Goal: Obtain resource: Obtain resource

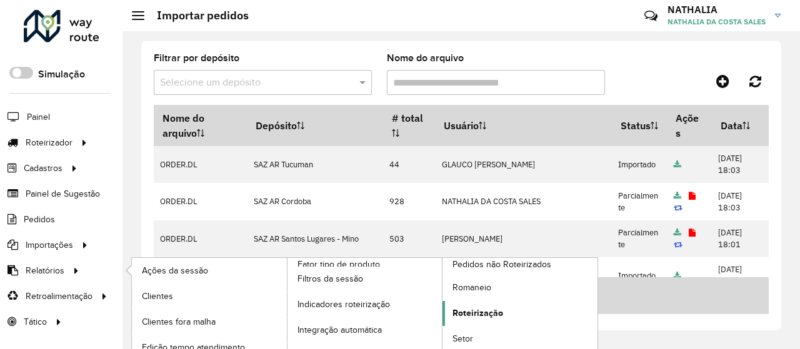
click at [470, 319] on link "Roteirização" at bounding box center [519, 313] width 155 height 25
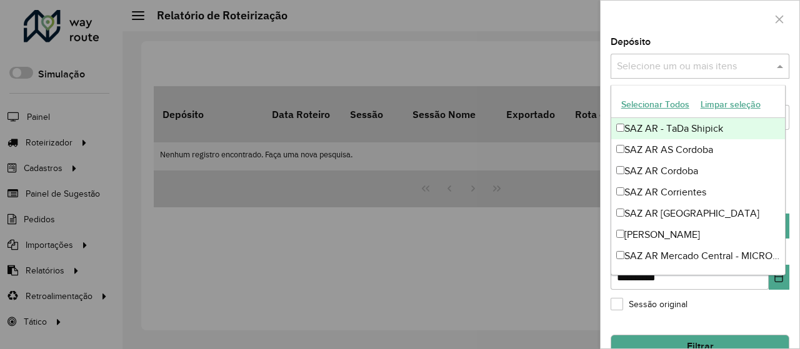
click at [694, 72] on input "text" at bounding box center [694, 66] width 160 height 15
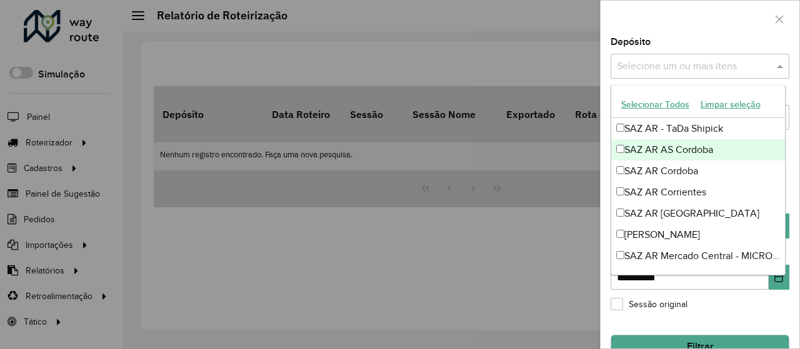
click at [679, 148] on div "SAZ AR AS Cordoba" at bounding box center [698, 149] width 174 height 21
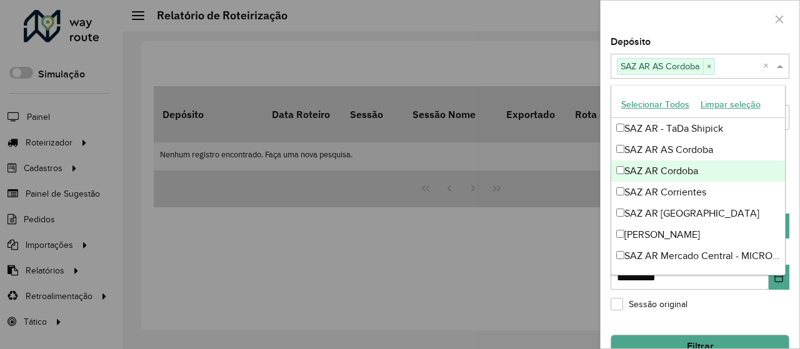
click at [674, 169] on div "SAZ AR Cordoba" at bounding box center [698, 171] width 174 height 21
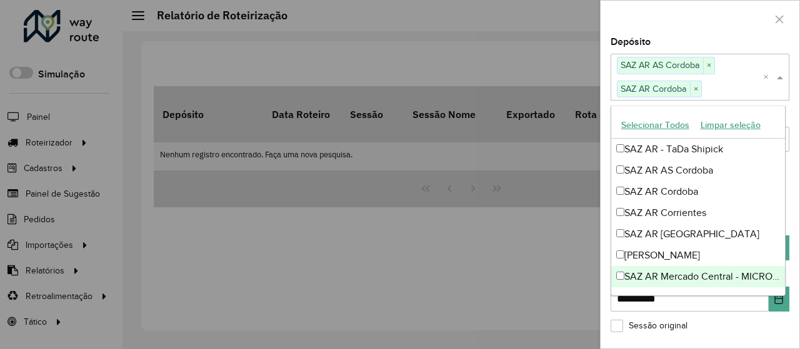
click at [711, 317] on div "**********" at bounding box center [700, 192] width 199 height 311
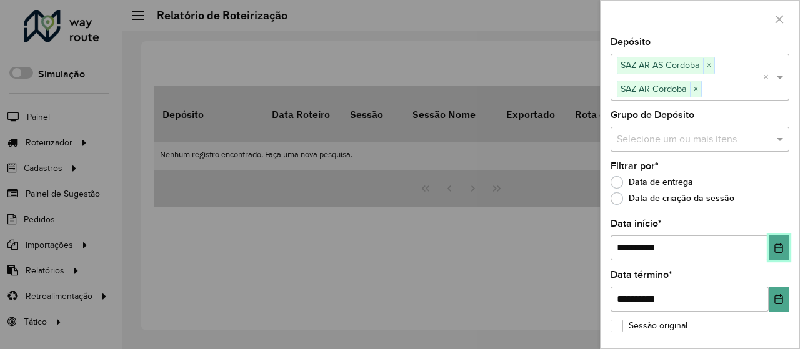
click at [769, 246] on button "Choose Date" at bounding box center [779, 248] width 21 height 25
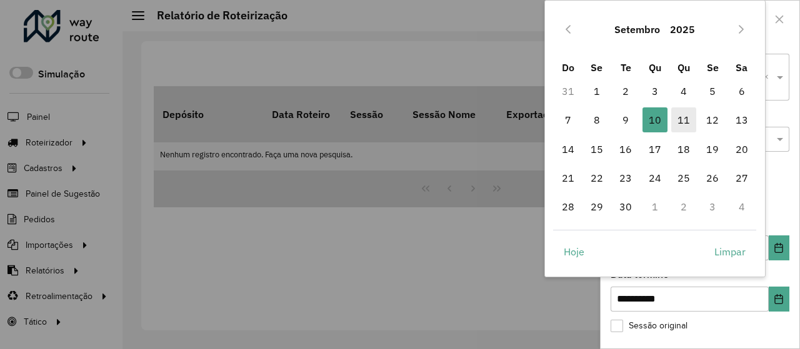
click at [687, 116] on span "11" at bounding box center [683, 119] width 25 height 25
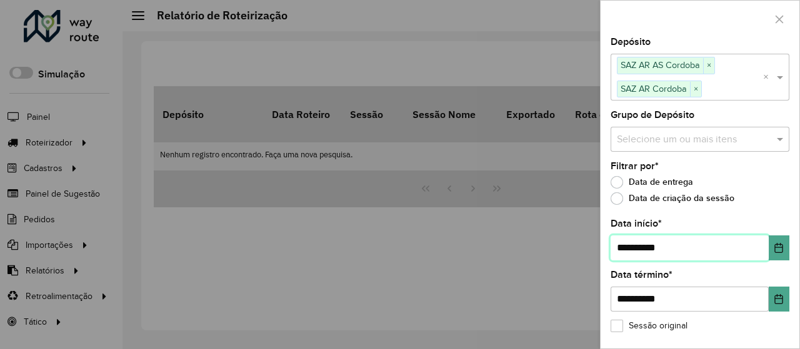
scroll to position [44, 0]
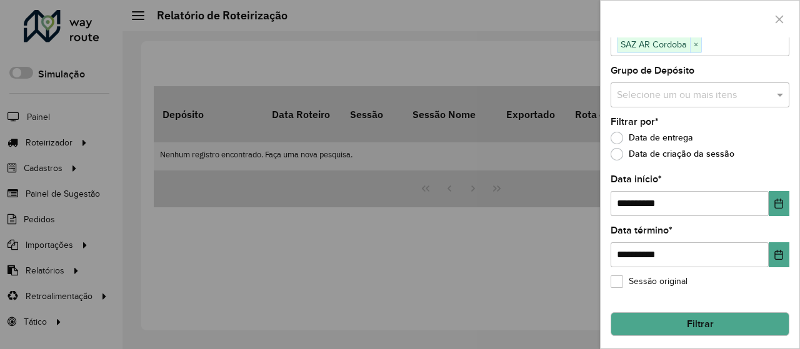
click at [752, 316] on button "Filtrar" at bounding box center [700, 324] width 179 height 24
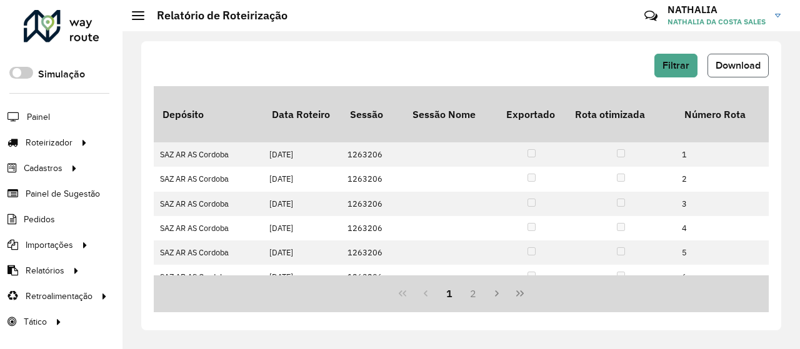
click at [737, 68] on span "Download" at bounding box center [738, 65] width 45 height 11
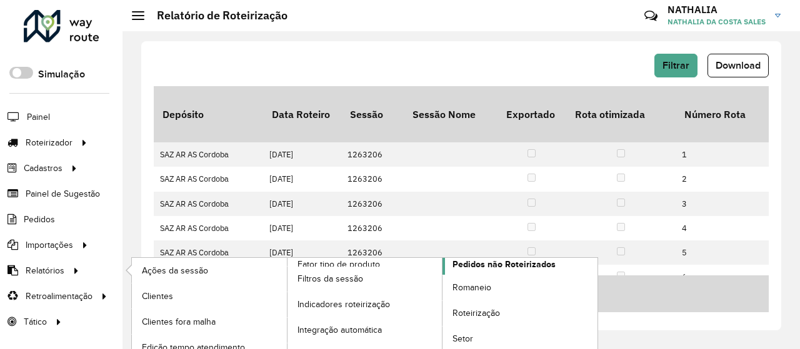
click at [482, 265] on span "Pedidos não Roteirizados" at bounding box center [503, 264] width 103 height 13
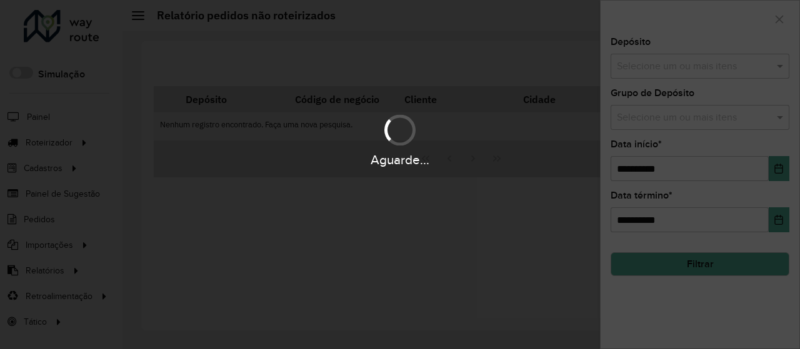
click at [673, 76] on div "Selecione um ou mais itens" at bounding box center [700, 66] width 179 height 25
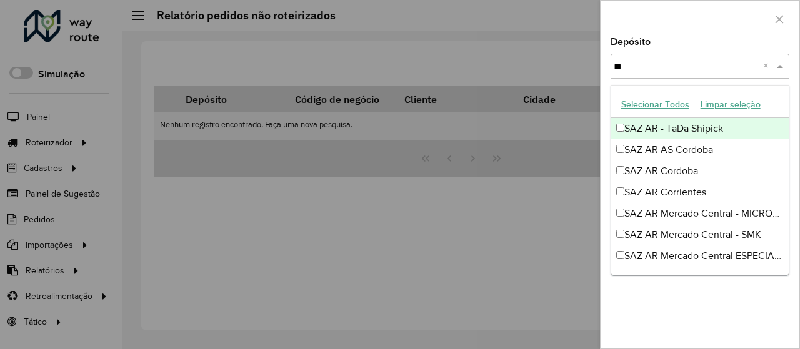
type input "***"
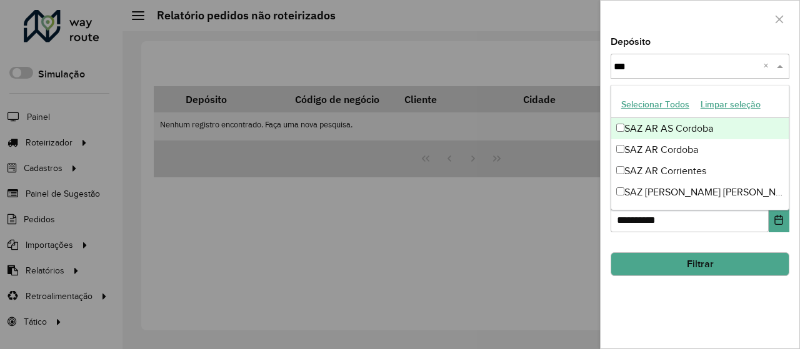
drag, startPoint x: 673, startPoint y: 67, endPoint x: 710, endPoint y: 133, distance: 75.8
click at [710, 133] on div "SAZ AR AS Cordoba" at bounding box center [700, 128] width 178 height 21
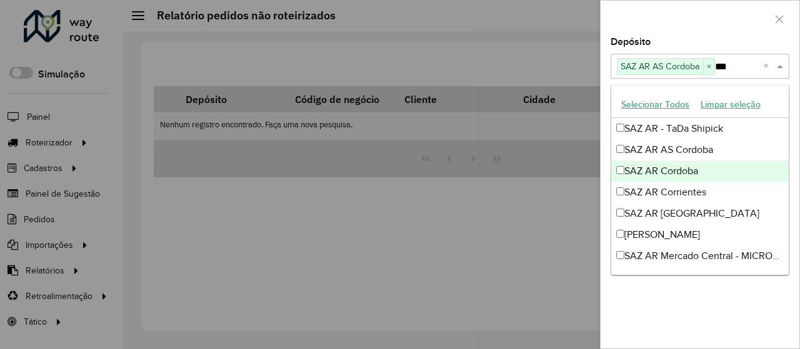
click at [696, 171] on div "SAZ AR Cordoba" at bounding box center [700, 171] width 178 height 21
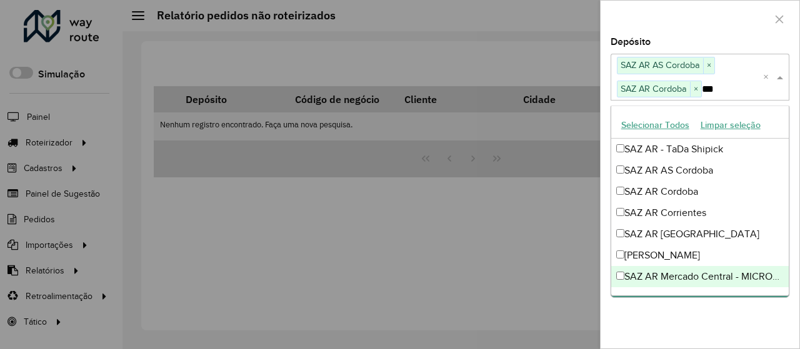
click at [749, 331] on div "**********" at bounding box center [700, 192] width 199 height 311
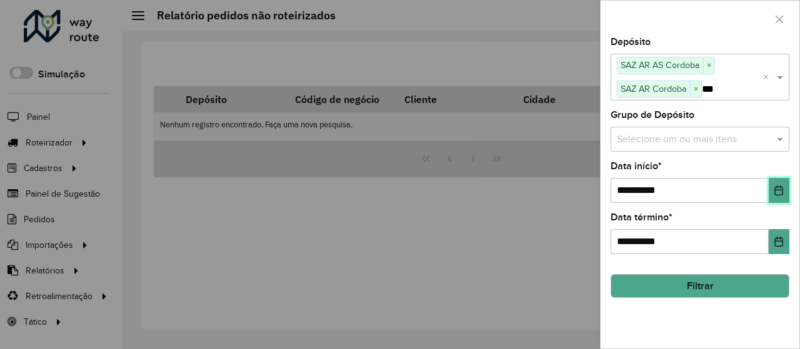
click at [779, 191] on icon "Choose Date" at bounding box center [779, 191] width 10 height 10
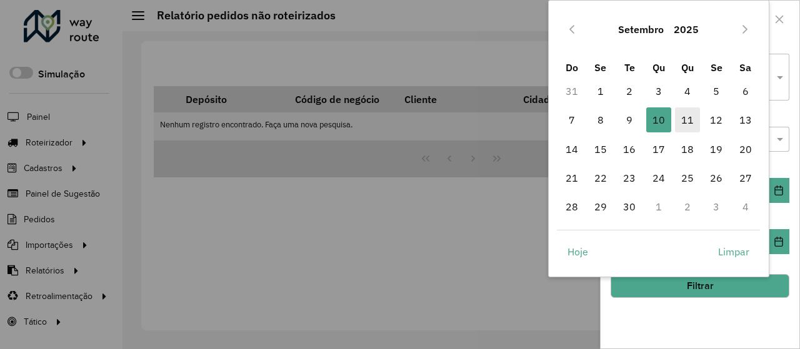
click at [685, 122] on span "11" at bounding box center [687, 119] width 25 height 25
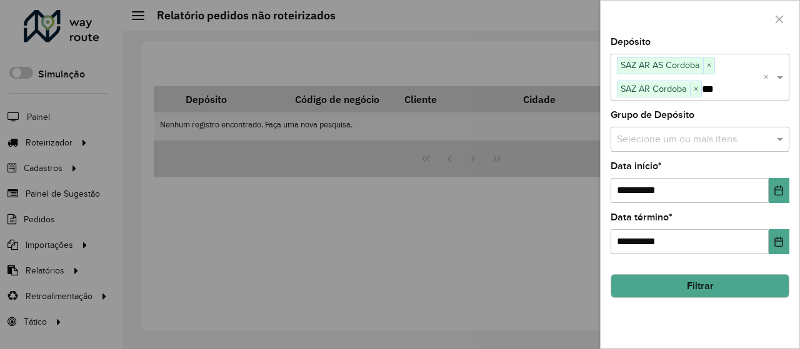
click at [710, 279] on button "Filtrar" at bounding box center [700, 286] width 179 height 24
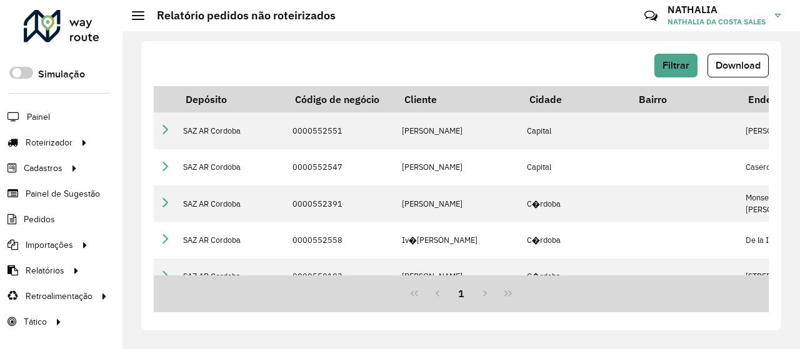
click at [719, 58] on button "Download" at bounding box center [737, 66] width 61 height 24
